Goal: Task Accomplishment & Management: Manage account settings

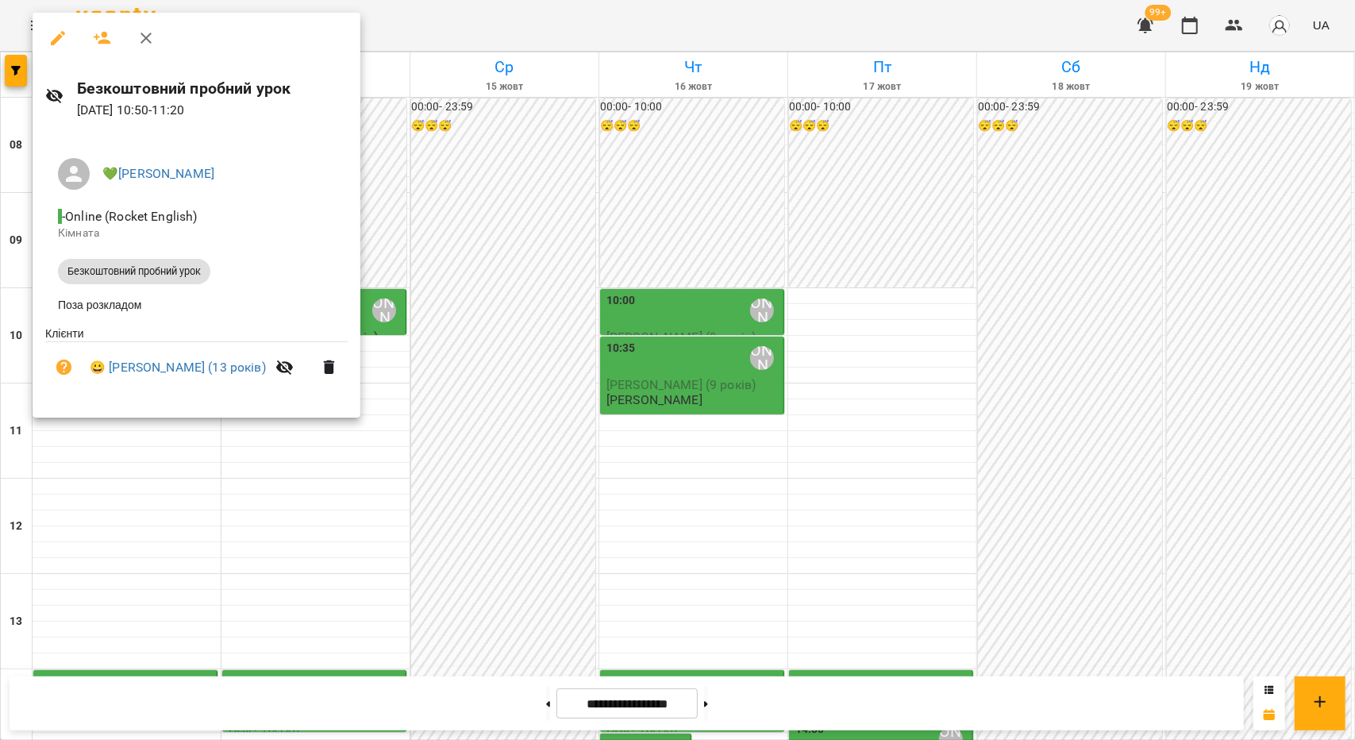
scroll to position [79, 0]
click at [559, 472] on div at bounding box center [677, 370] width 1355 height 740
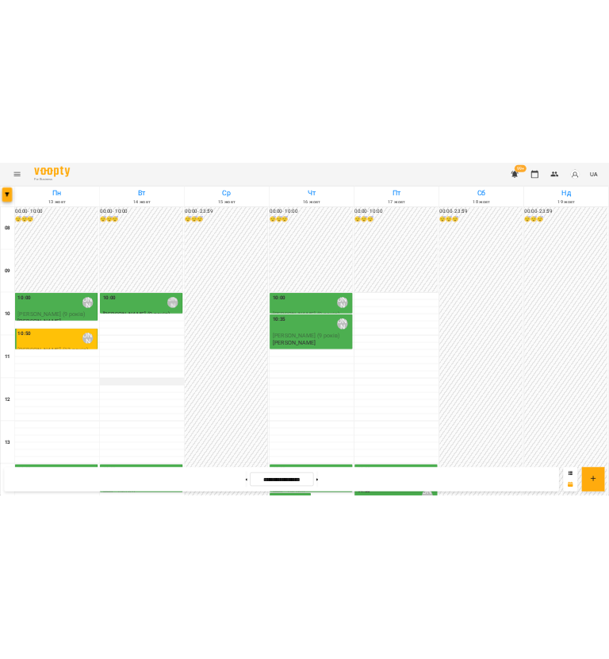
scroll to position [48, 0]
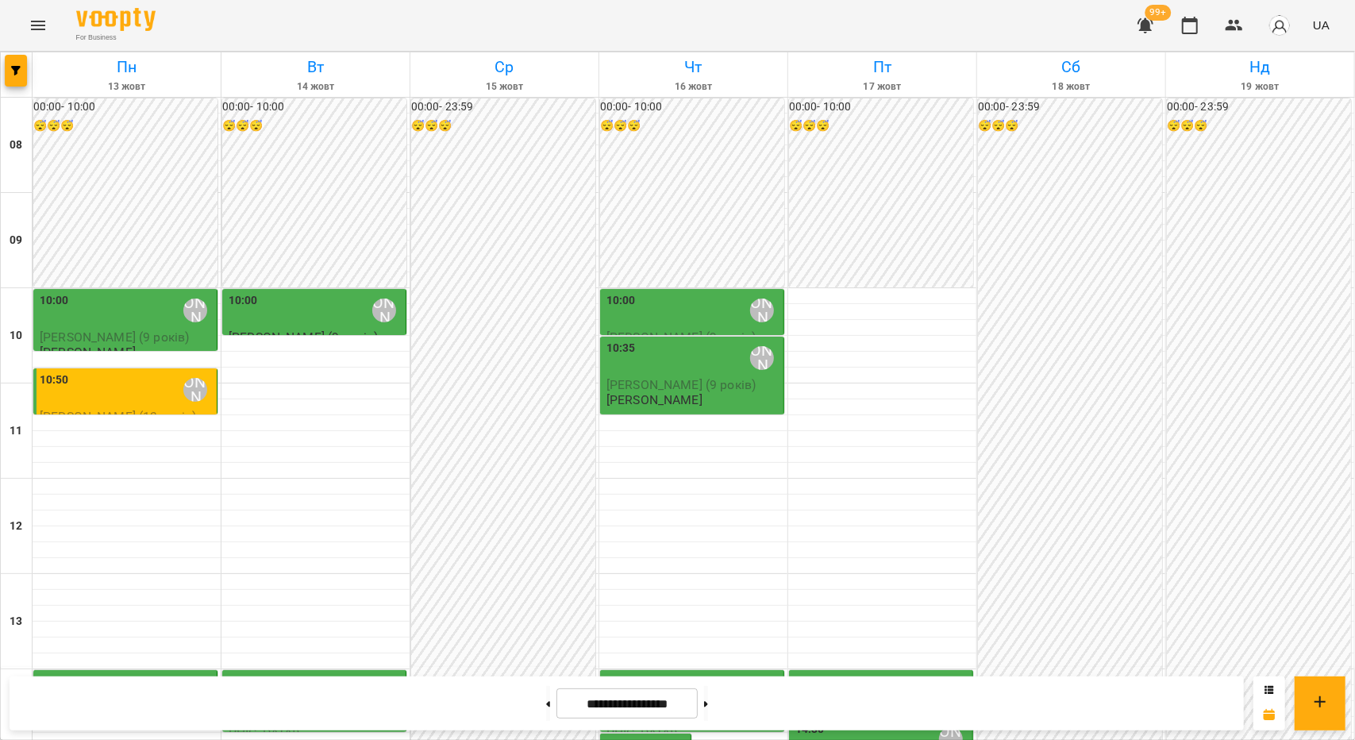
click at [125, 367] on div "10:50 💚[PERSON_NAME] [PERSON_NAME] (13 років) Безкоштовний пробний урок" at bounding box center [126, 391] width 186 height 48
click at [129, 371] on div "10:50 💚[PERSON_NAME]" at bounding box center [127, 389] width 174 height 37
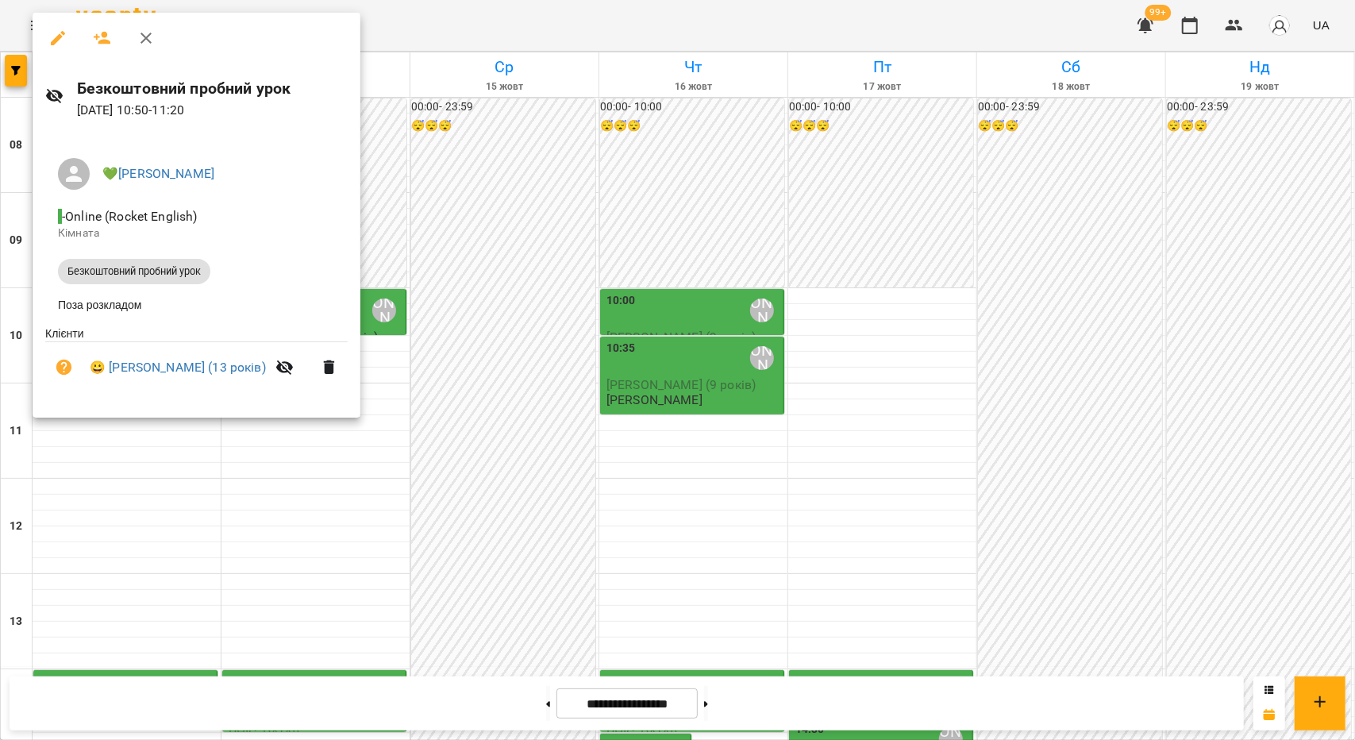
click at [86, 569] on div at bounding box center [677, 370] width 1355 height 740
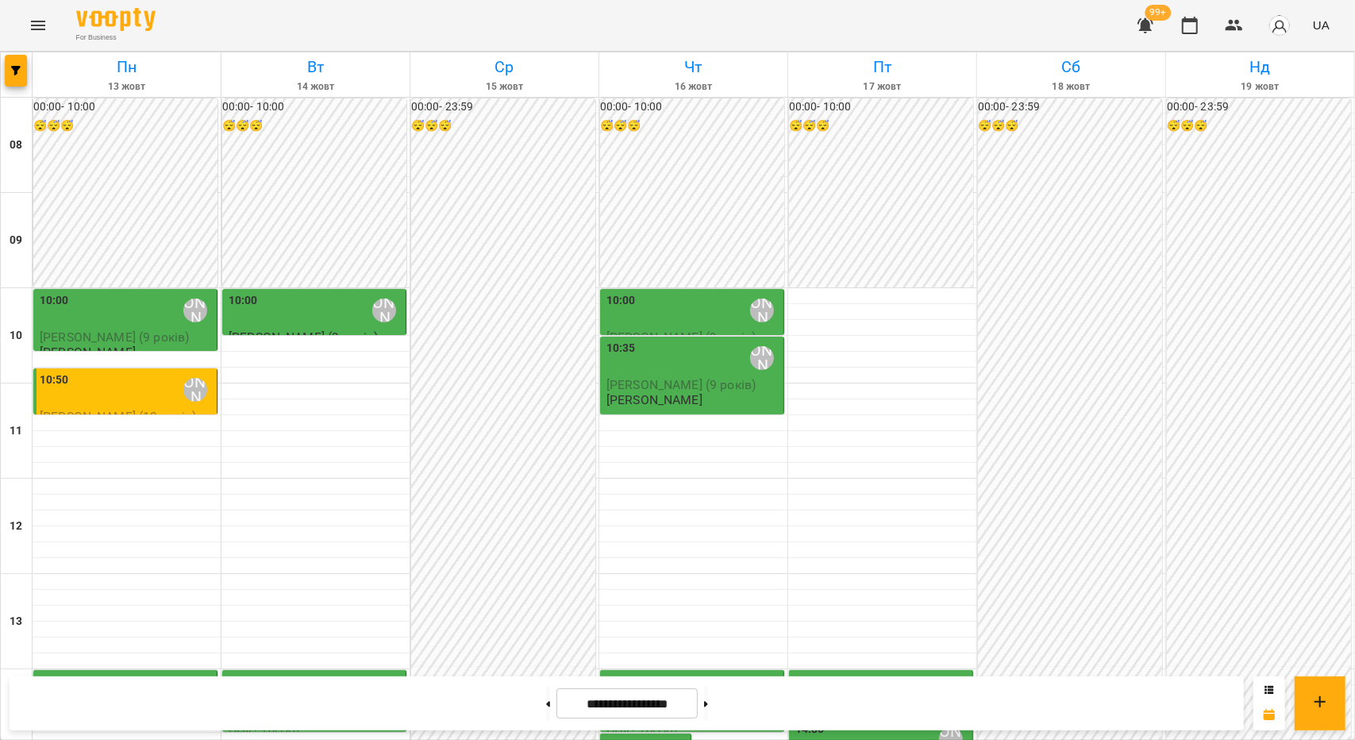
click at [102, 371] on div "10:50 💚[PERSON_NAME]" at bounding box center [127, 389] width 174 height 37
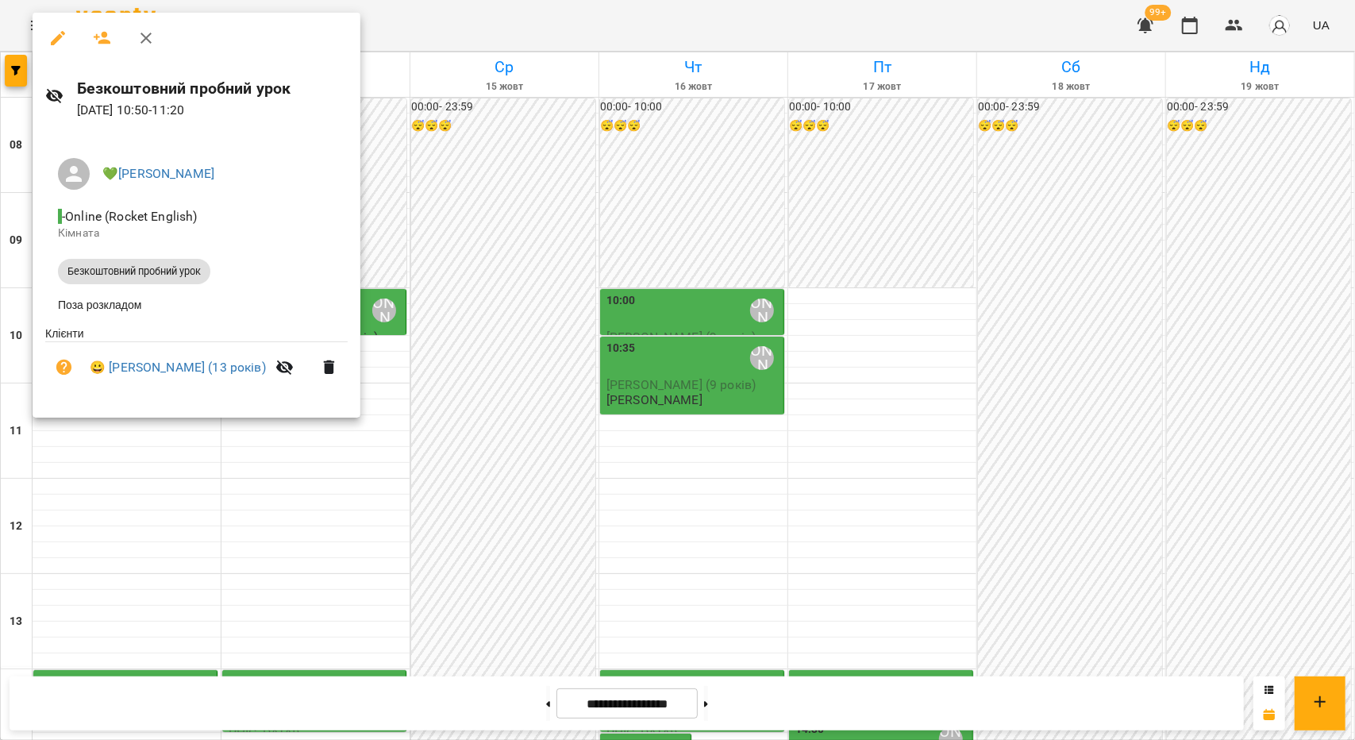
click at [342, 466] on div at bounding box center [677, 370] width 1355 height 740
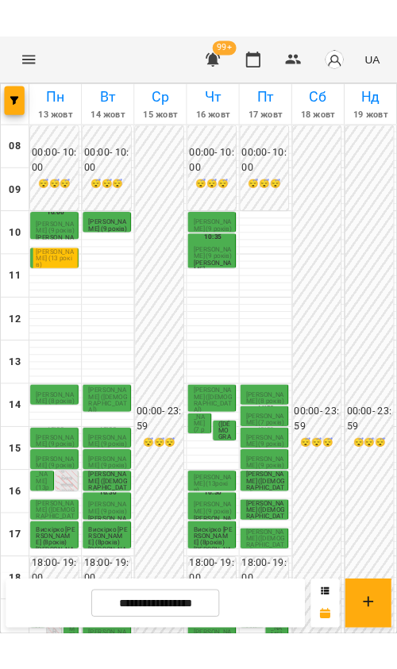
scroll to position [24, 0]
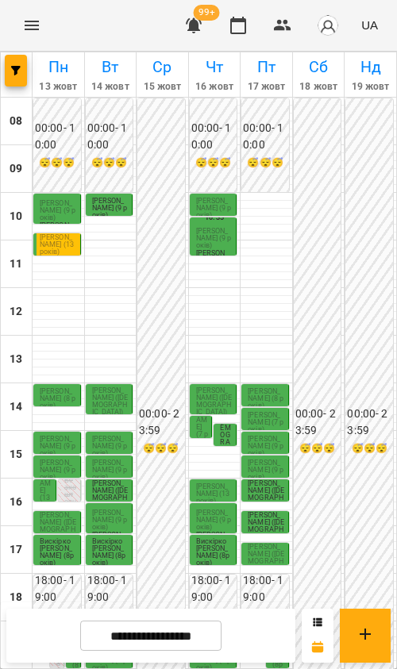
click at [51, 387] on span "[PERSON_NAME] (8 років)" at bounding box center [58, 398] width 36 height 22
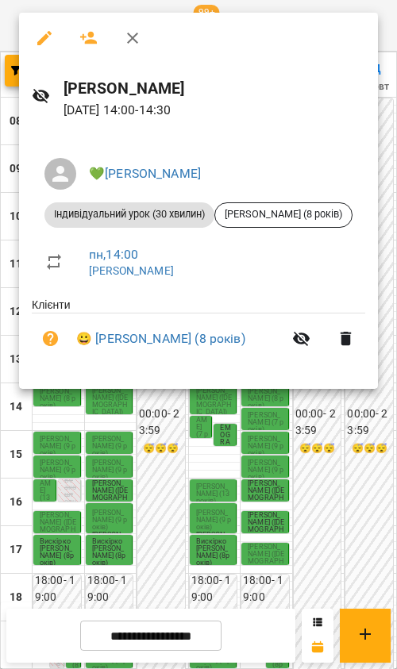
click at [52, 439] on div at bounding box center [198, 334] width 397 height 669
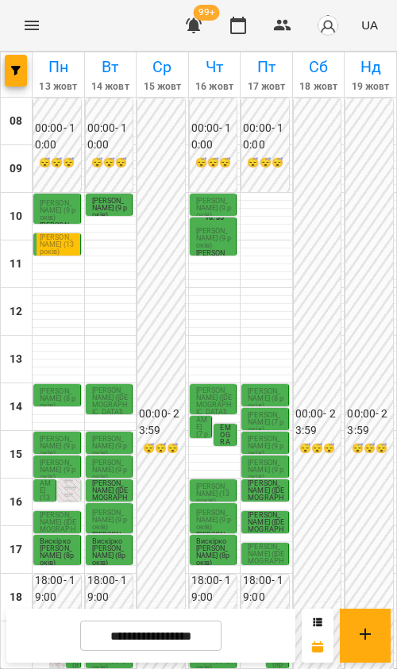
click at [59, 387] on span "[PERSON_NAME] (8 років)" at bounding box center [58, 398] width 36 height 22
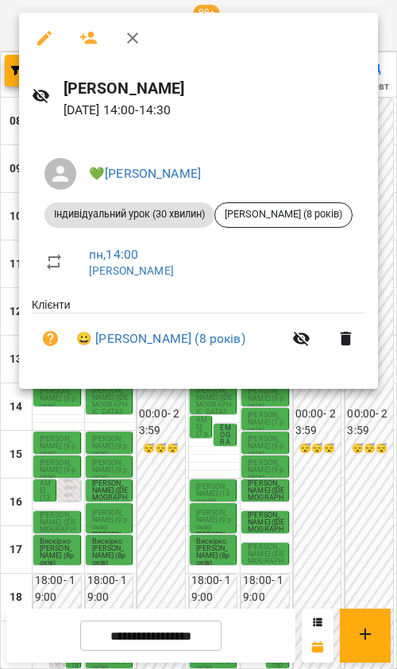
click at [54, 421] on div at bounding box center [198, 334] width 397 height 669
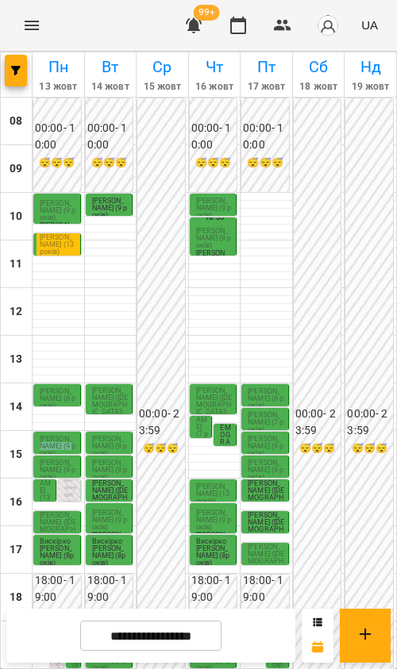
click at [54, 435] on span "[PERSON_NAME] (9 років)" at bounding box center [58, 446] width 36 height 22
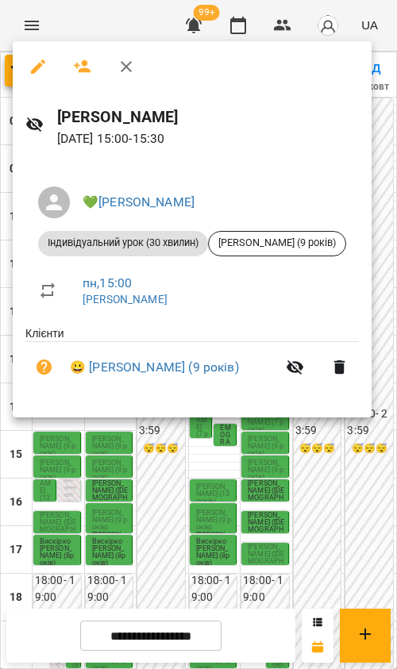
click at [43, 467] on div at bounding box center [198, 334] width 397 height 669
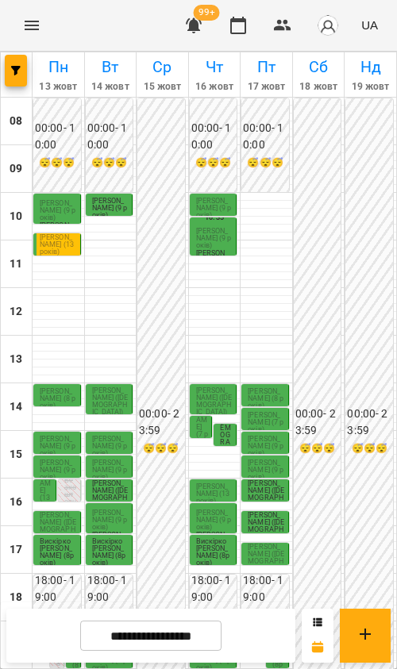
click at [43, 467] on span "[PERSON_NAME] (13років)" at bounding box center [46, 483] width 12 height 65
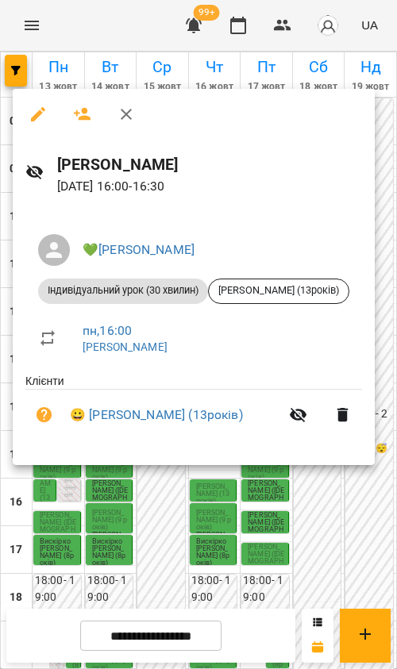
click at [52, 496] on div at bounding box center [198, 334] width 397 height 669
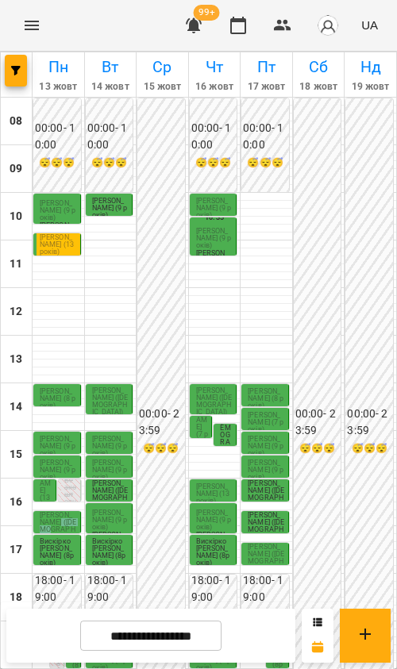
click at [52, 511] on span "[PERSON_NAME] ([DEMOGRAPHIC_DATA])" at bounding box center [58, 525] width 37 height 29
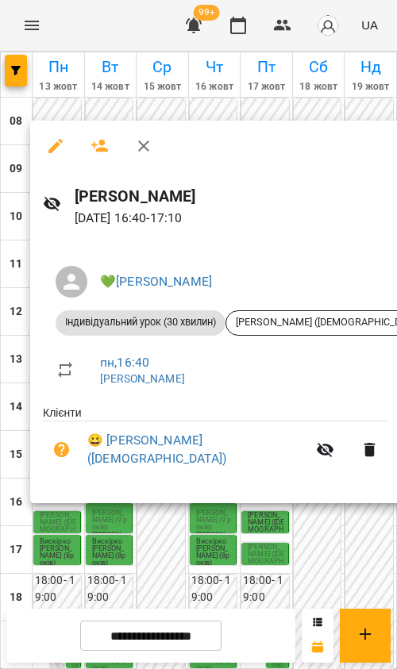
click at [52, 561] on div at bounding box center [198, 334] width 397 height 669
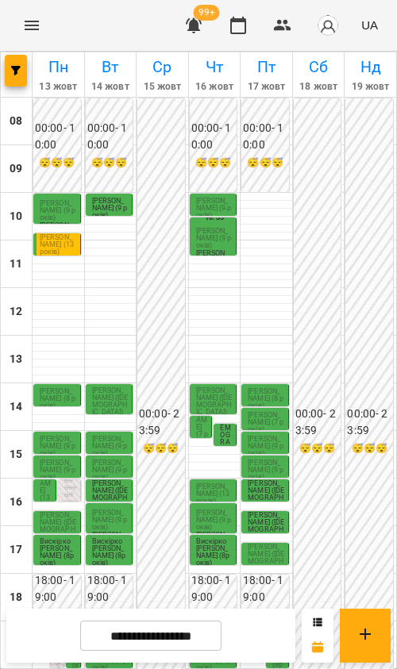
scroll to position [103, 0]
click at [44, 622] on div "19:00 [PERSON_NAME] ([DEMOGRAPHIC_DATA]) [PERSON_NAME]" at bounding box center [40, 637] width 15 height 30
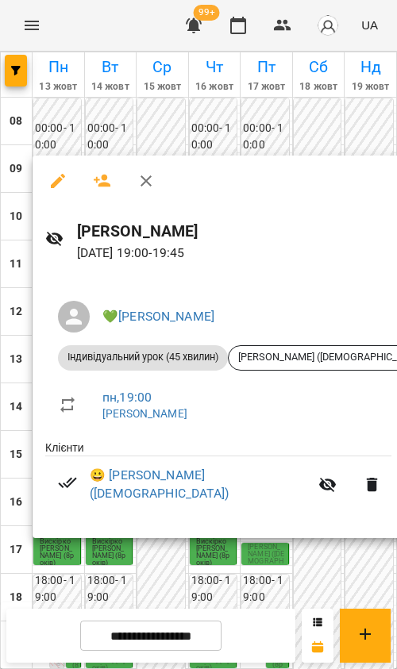
click at [70, 562] on div at bounding box center [198, 334] width 397 height 669
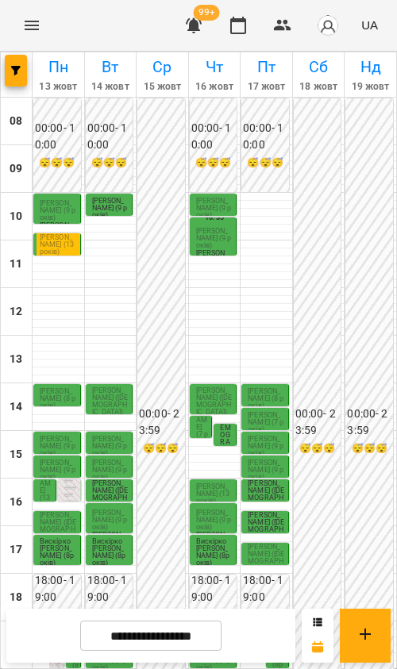
click at [74, 583] on span "[PERSON_NAME] (8років)" at bounding box center [75, 644] width 6 height 122
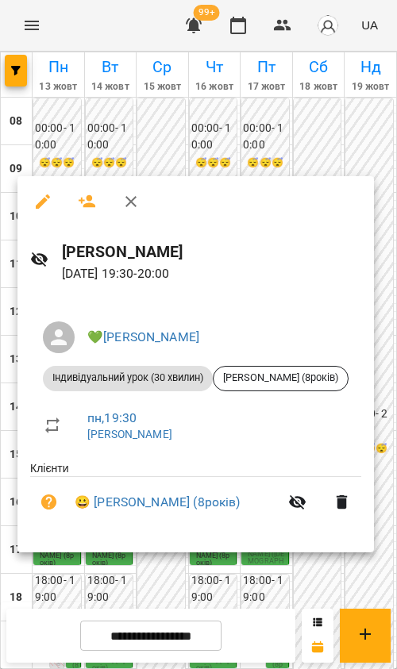
click at [130, 204] on icon "button" at bounding box center [130, 201] width 19 height 19
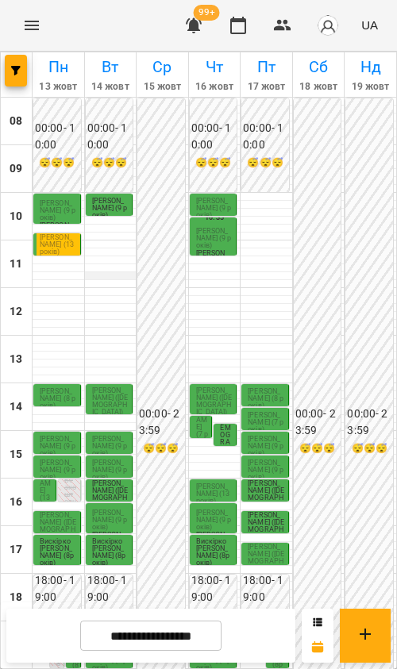
scroll to position [0, 0]
click at [60, 202] on span "[PERSON_NAME] (9 років)" at bounding box center [58, 210] width 36 height 22
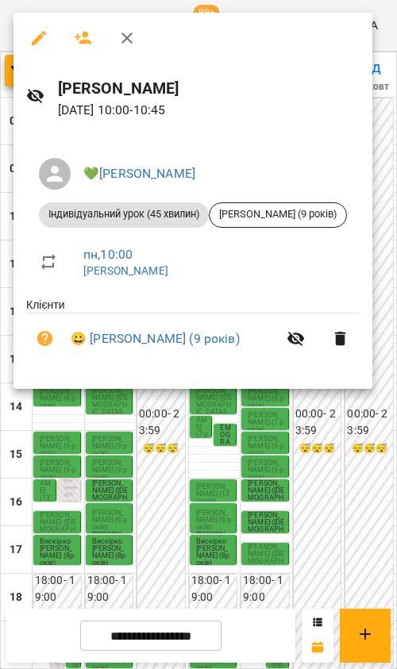
click at [83, 478] on div at bounding box center [198, 334] width 397 height 669
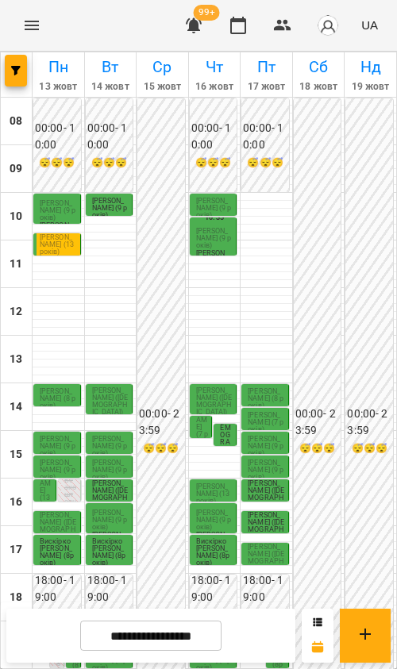
click at [58, 234] on span "[PERSON_NAME] (13 років)" at bounding box center [57, 244] width 34 height 22
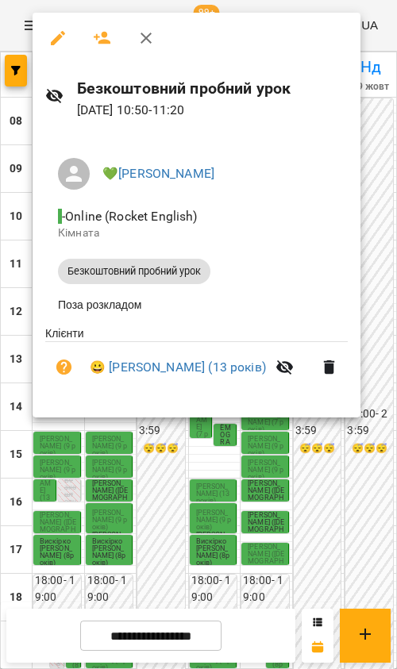
click at [63, 502] on div at bounding box center [198, 334] width 397 height 669
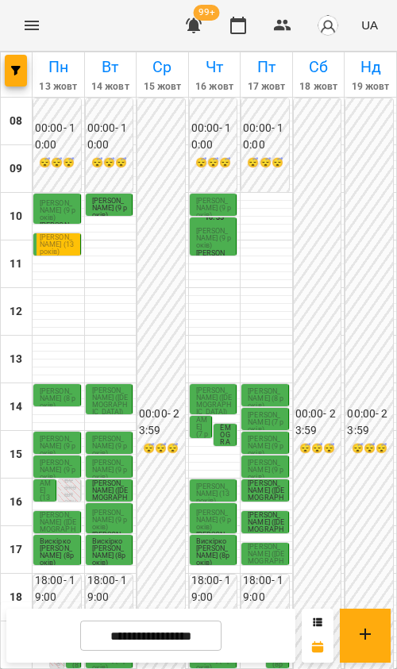
click at [71, 393] on p "[PERSON_NAME] (8 років)" at bounding box center [58, 398] width 37 height 21
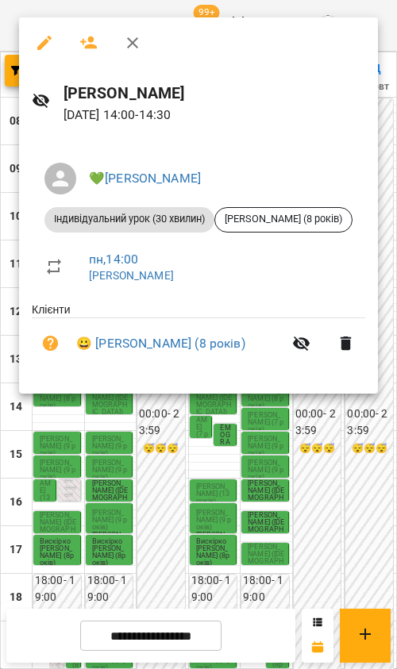
click at [60, 431] on div at bounding box center [198, 334] width 397 height 669
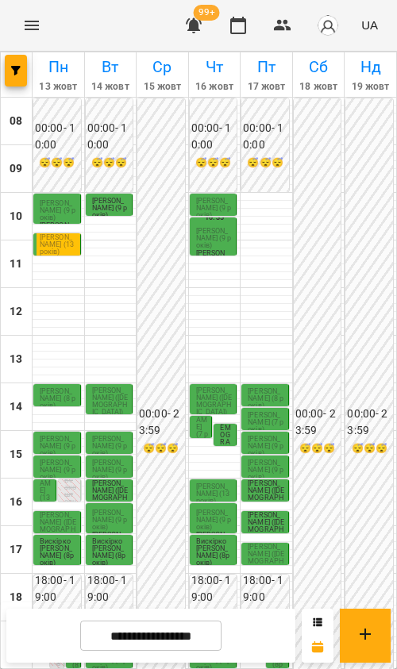
click at [63, 437] on span "[PERSON_NAME] (9 років)" at bounding box center [58, 446] width 36 height 22
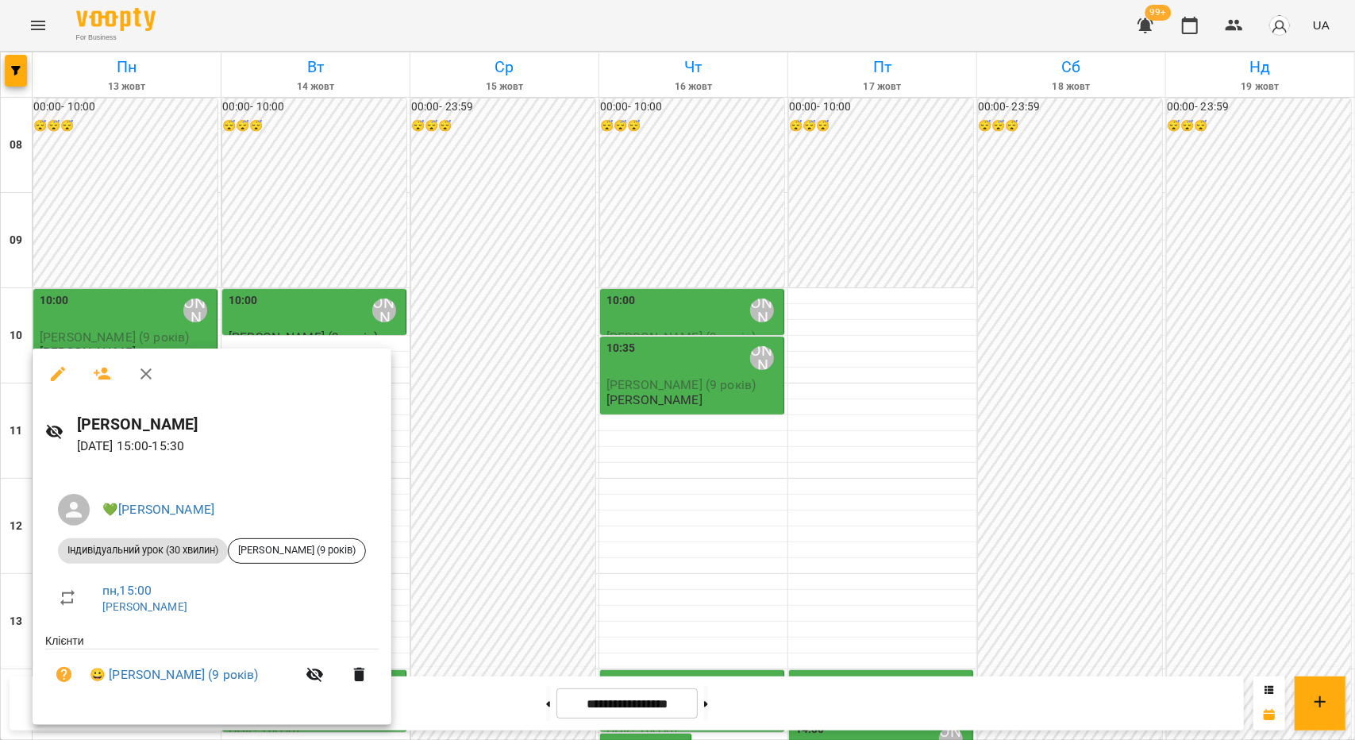
drag, startPoint x: 662, startPoint y: 464, endPoint x: 571, endPoint y: 487, distance: 94.1
click at [654, 464] on div at bounding box center [677, 370] width 1355 height 740
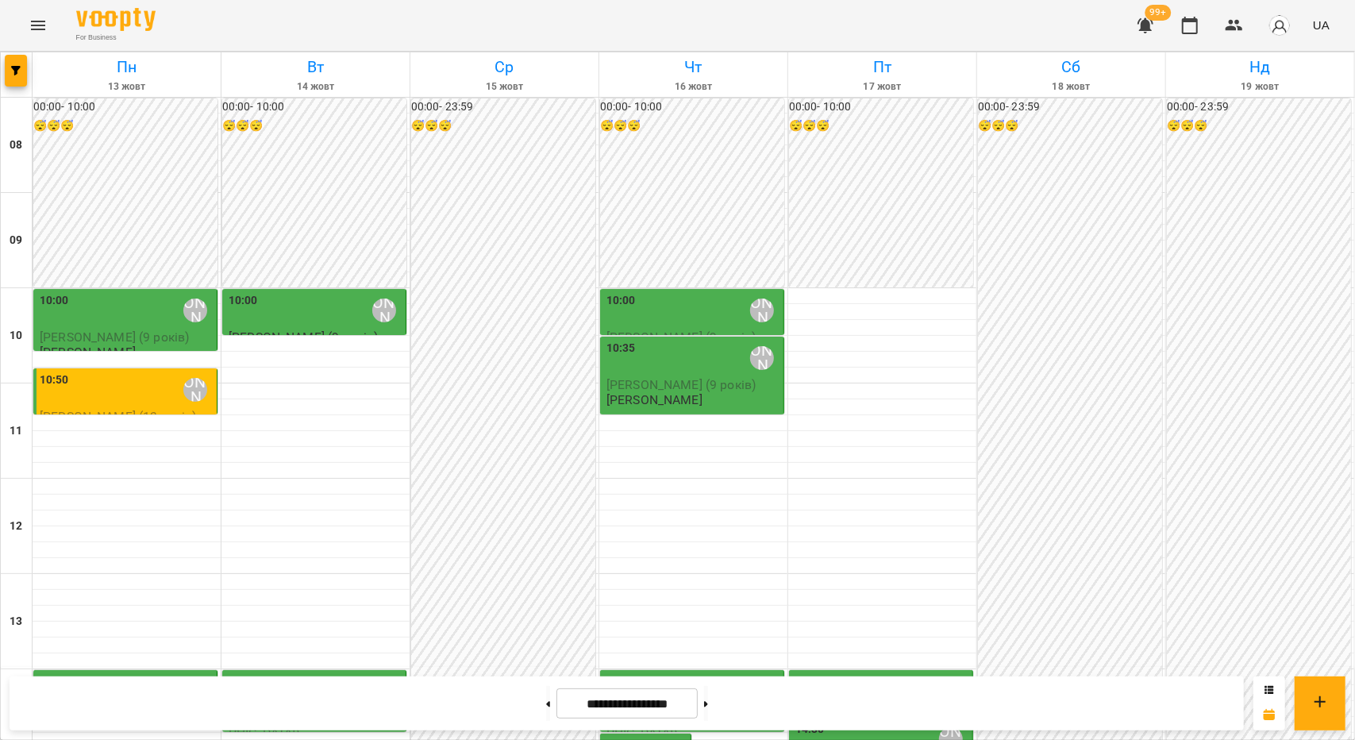
click at [121, 401] on div "10:50 💚[PERSON_NAME]" at bounding box center [127, 389] width 174 height 37
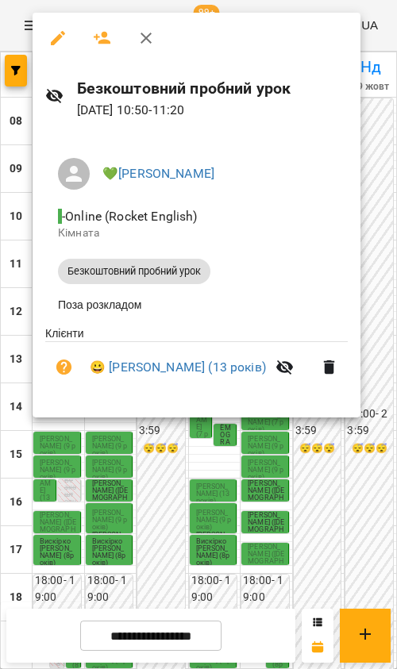
click at [143, 41] on icon "button" at bounding box center [145, 38] width 11 height 11
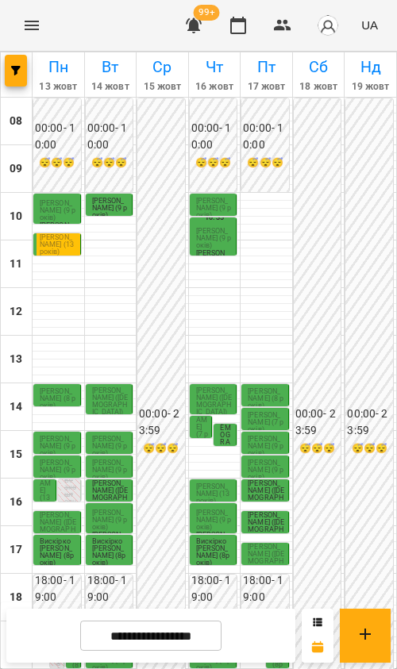
click at [48, 212] on span "[PERSON_NAME] (9 років)" at bounding box center [58, 210] width 36 height 22
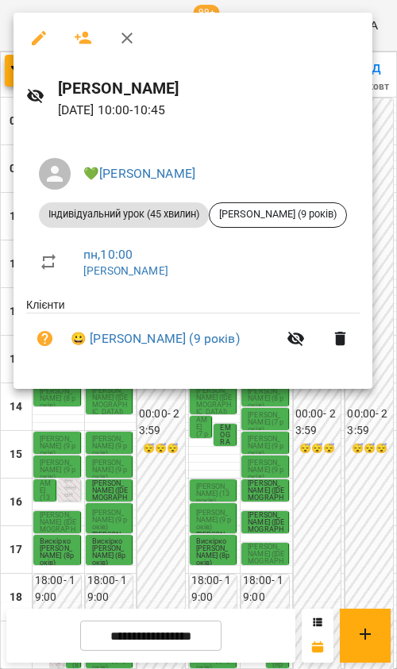
click at [41, 488] on div at bounding box center [198, 334] width 397 height 669
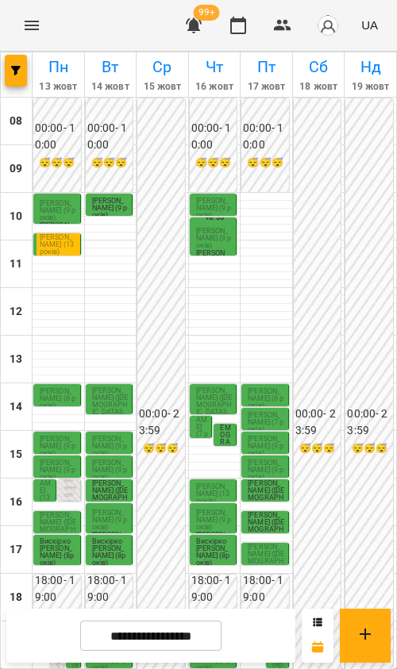
click at [40, 490] on span "[PERSON_NAME] (13років)" at bounding box center [46, 483] width 12 height 65
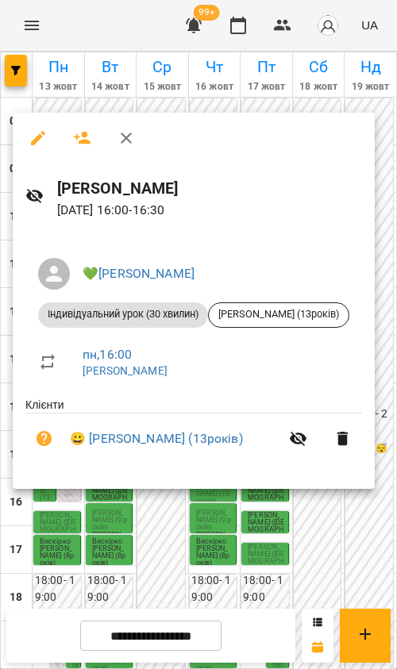
click at [44, 522] on div at bounding box center [198, 334] width 397 height 669
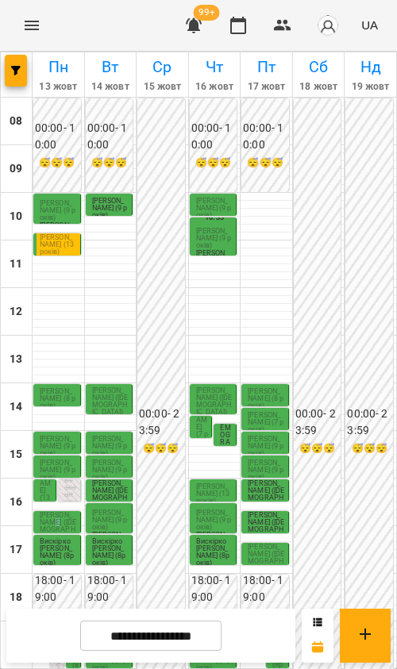
click at [45, 521] on span "[PERSON_NAME] ([DEMOGRAPHIC_DATA])" at bounding box center [58, 525] width 37 height 29
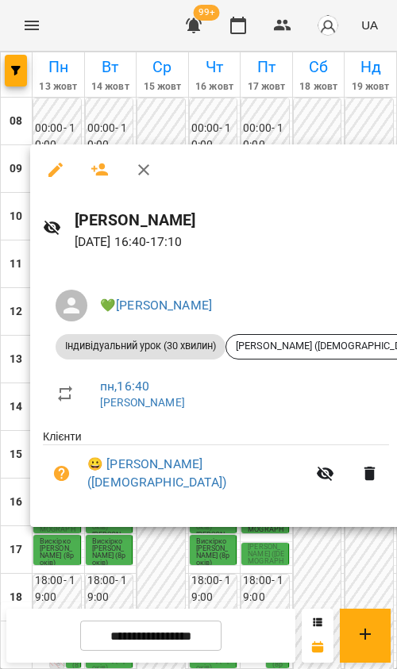
click at [42, 553] on div at bounding box center [198, 334] width 397 height 669
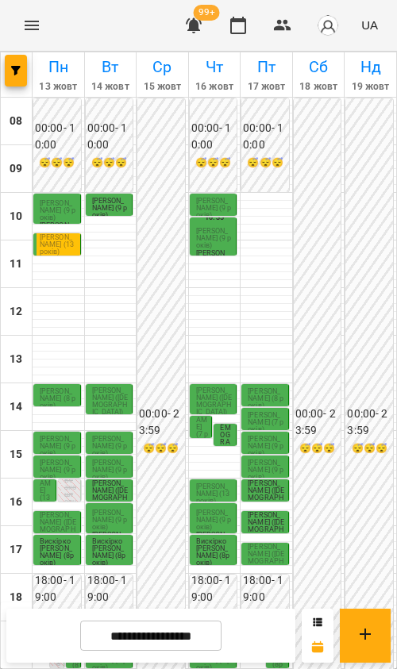
click at [54, 552] on span "Вискірко [PERSON_NAME] (8років)" at bounding box center [57, 551] width 34 height 29
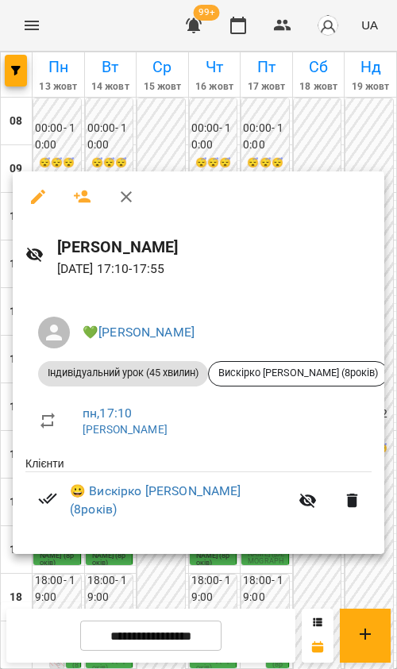
click at [52, 559] on div at bounding box center [198, 334] width 397 height 669
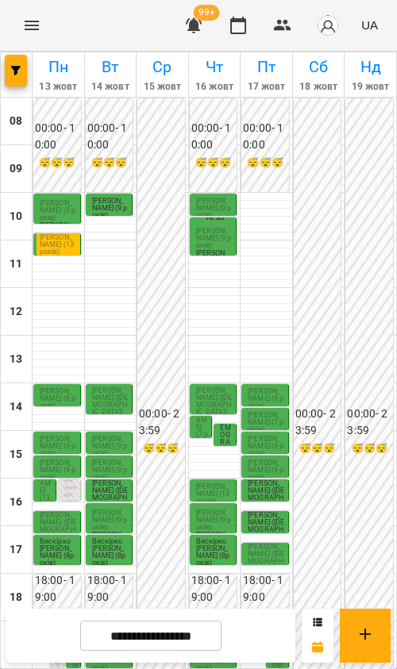
click at [60, 526] on p "[PERSON_NAME] ([DEMOGRAPHIC_DATA])" at bounding box center [58, 526] width 37 height 29
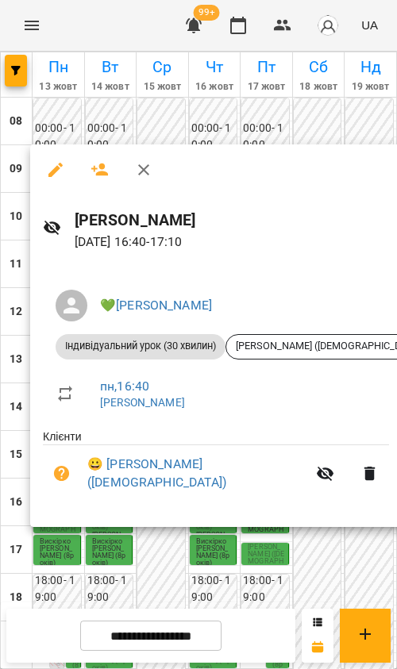
click at [111, 552] on div at bounding box center [198, 334] width 397 height 669
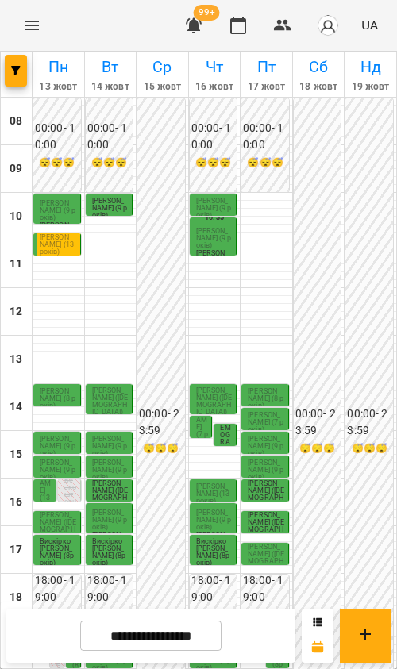
scroll to position [165, 0]
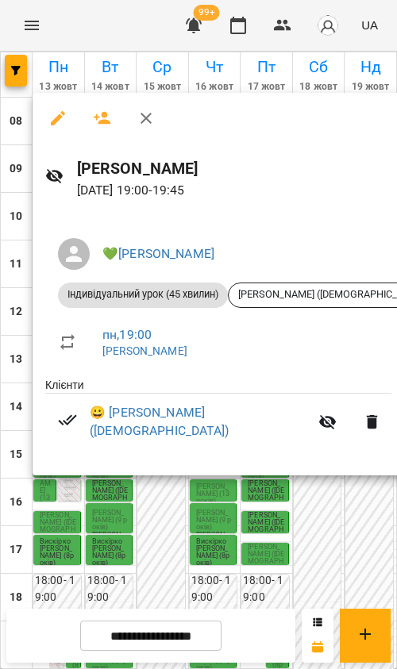
click at [68, 493] on div at bounding box center [198, 334] width 397 height 669
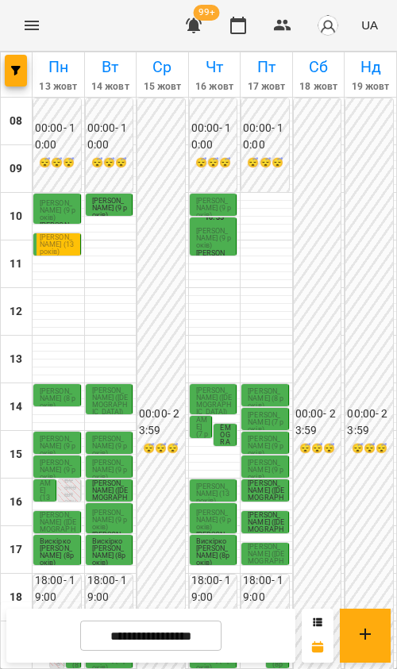
click at [68, 646] on div "19:30 [PERSON_NAME] (8років) [PERSON_NAME]" at bounding box center [73, 658] width 15 height 25
